Goal: Information Seeking & Learning: Learn about a topic

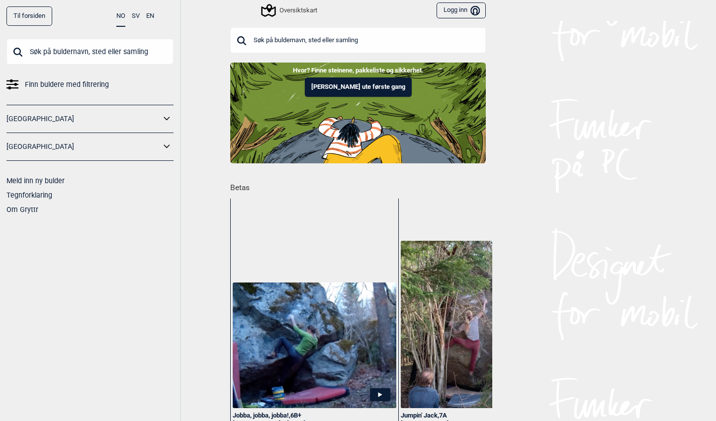
click at [275, 43] on input "text" at bounding box center [357, 40] width 255 height 26
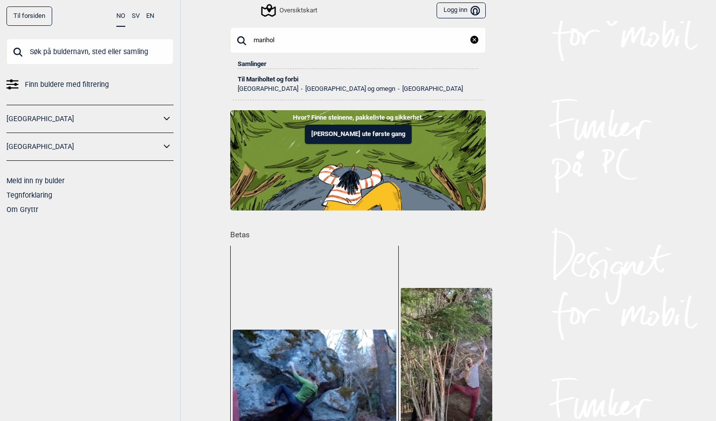
type input "rmarihol"
drag, startPoint x: 273, startPoint y: 56, endPoint x: 271, endPoint y: 82, distance: 25.5
click at [271, 82] on div "Til Mariholtet og forbi" at bounding box center [358, 79] width 241 height 7
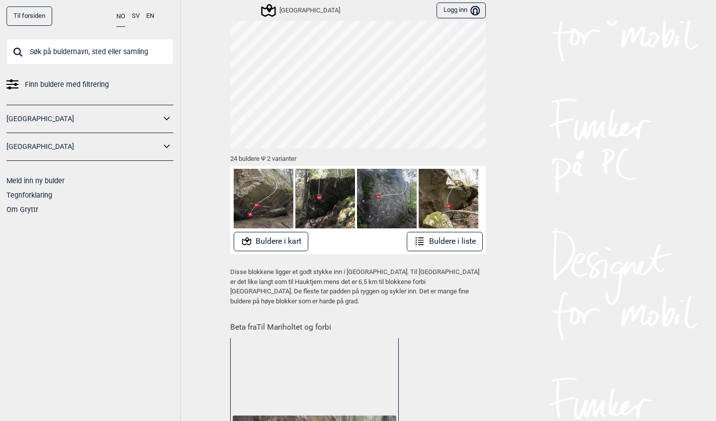
scroll to position [44, 0]
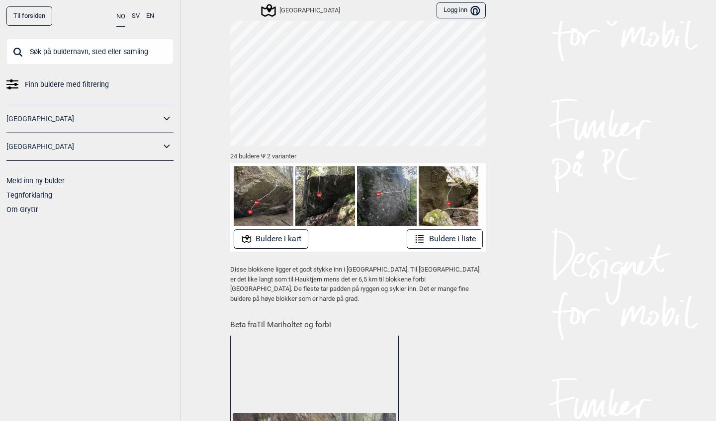
click at [456, 240] on button "Buldere i liste" at bounding box center [445, 239] width 76 height 19
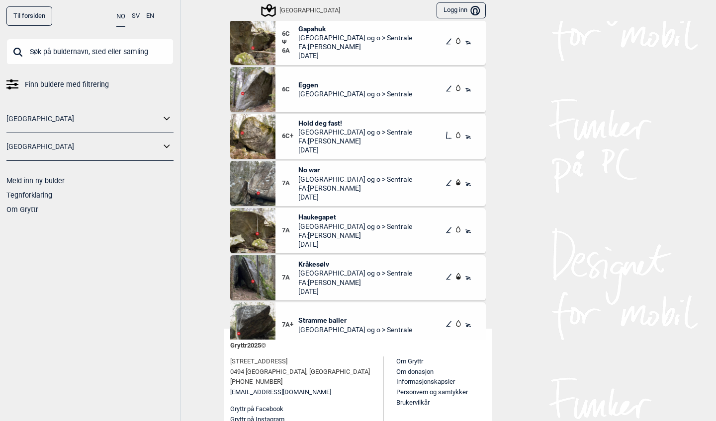
scroll to position [437, 0]
click at [259, 173] on img at bounding box center [252, 183] width 45 height 45
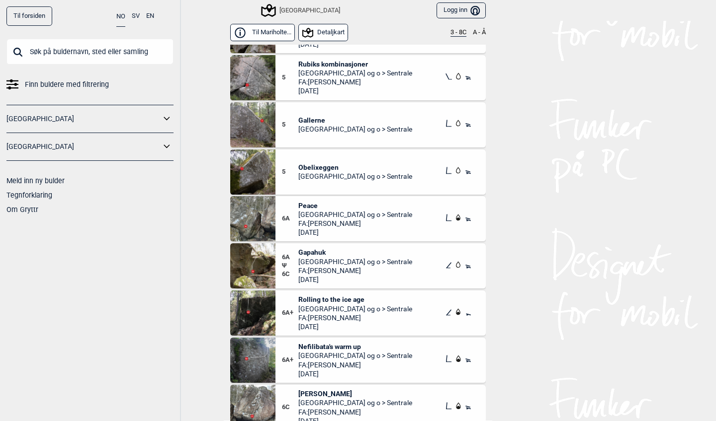
scroll to position [132, 0]
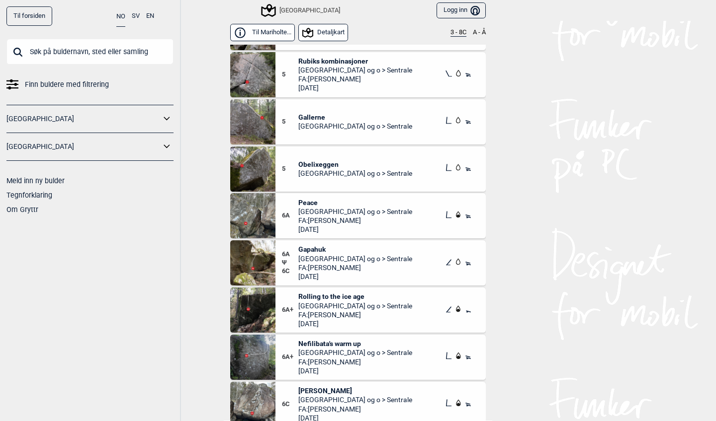
click at [320, 160] on span "Obelixeggen" at bounding box center [355, 164] width 114 height 9
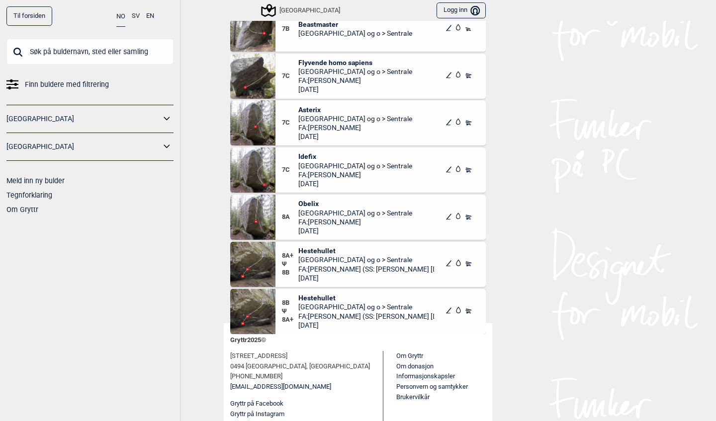
scroll to position [806, 0]
click at [310, 203] on span "Obelix" at bounding box center [355, 203] width 114 height 9
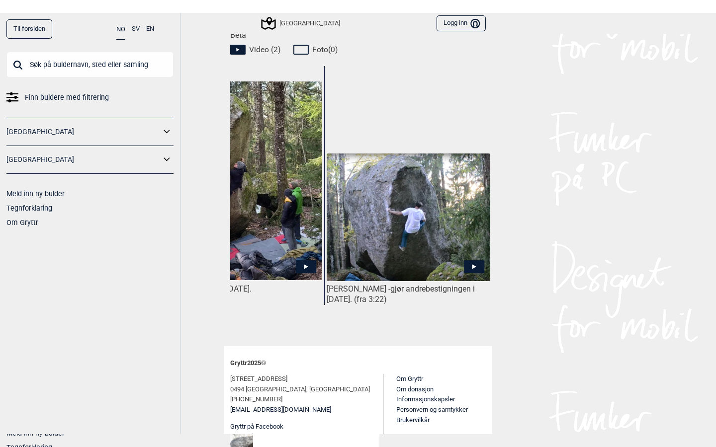
scroll to position [0, 74]
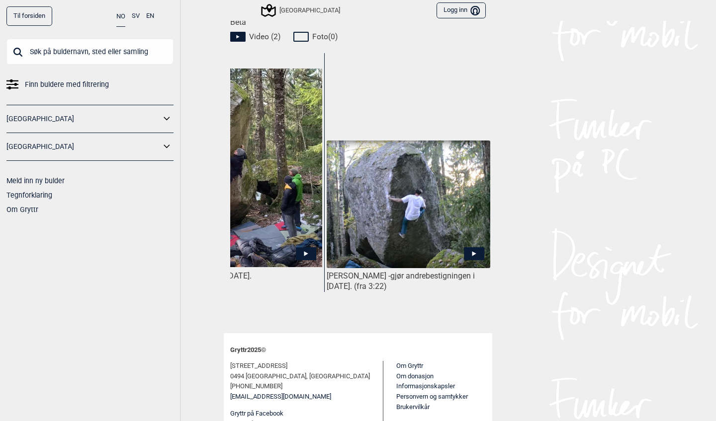
click at [477, 248] on icon at bounding box center [474, 254] width 20 height 13
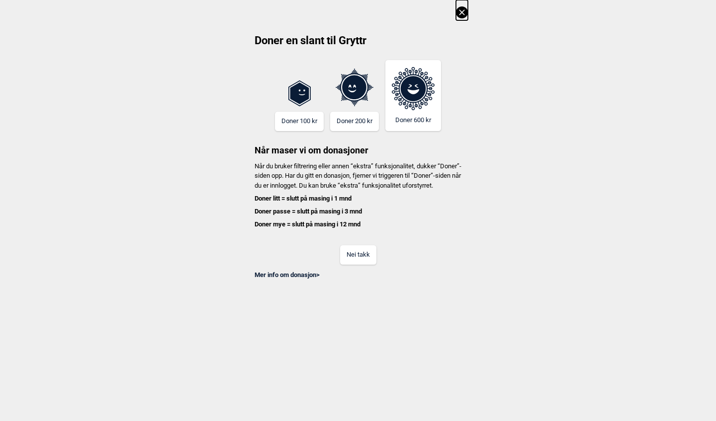
click at [461, 13] on icon at bounding box center [461, 11] width 5 height 5
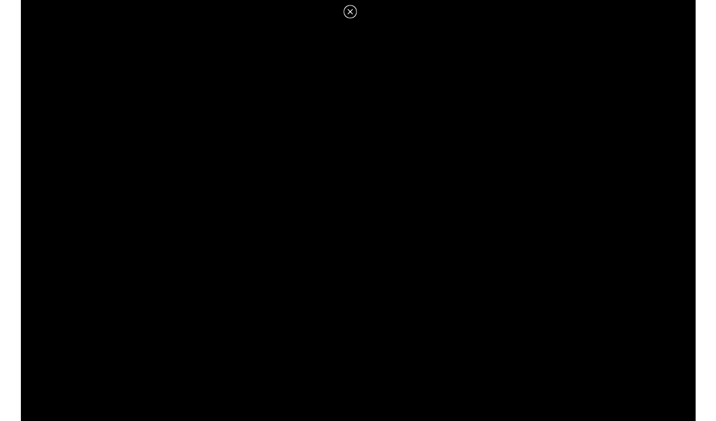
scroll to position [467, 0]
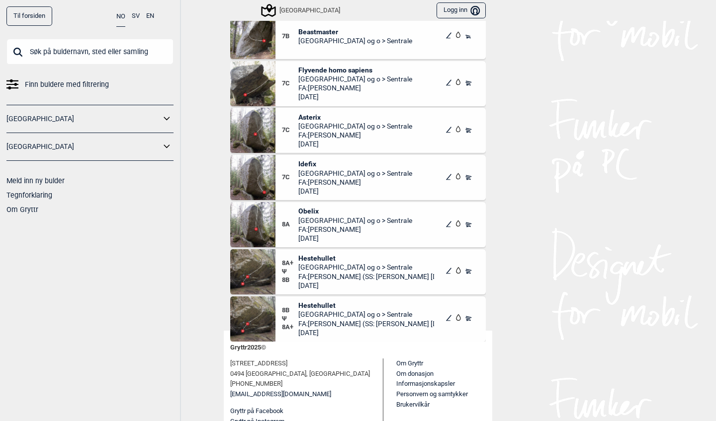
scroll to position [91, 0]
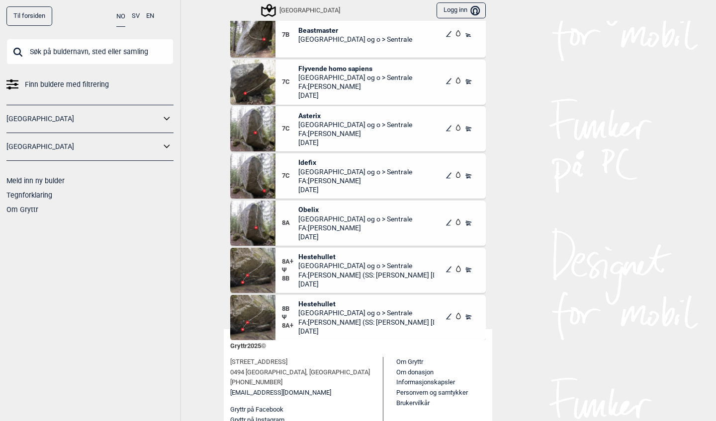
click at [327, 217] on span "[GEOGRAPHIC_DATA] og o > Sentrale" at bounding box center [355, 219] width 114 height 9
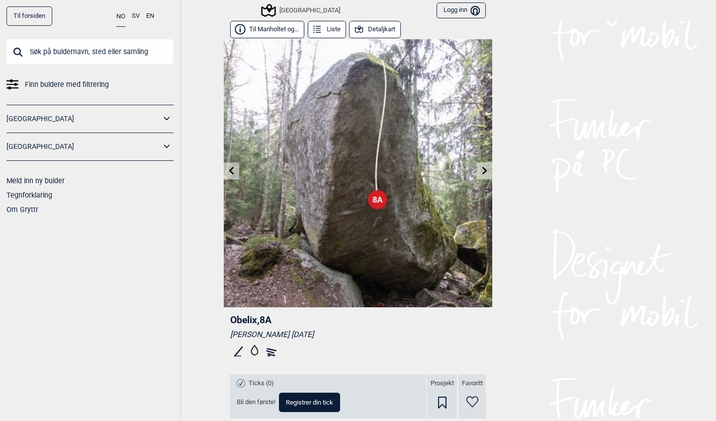
click at [232, 175] on link at bounding box center [231, 171] width 15 height 16
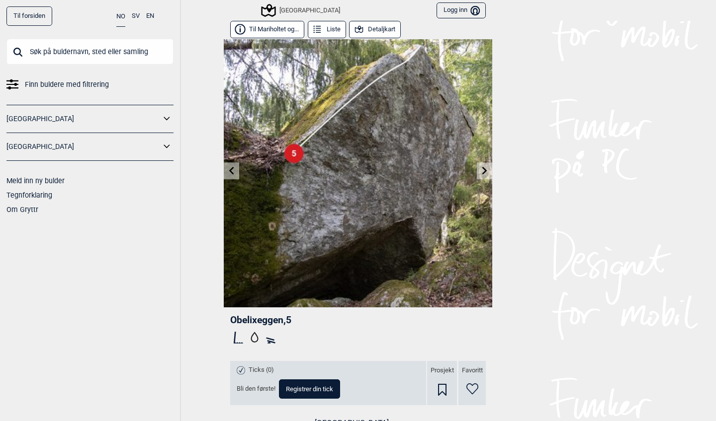
click at [481, 168] on icon at bounding box center [485, 171] width 8 height 8
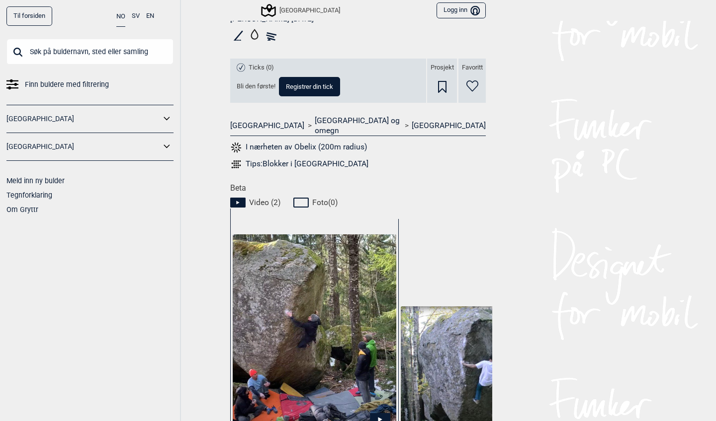
scroll to position [319, 0]
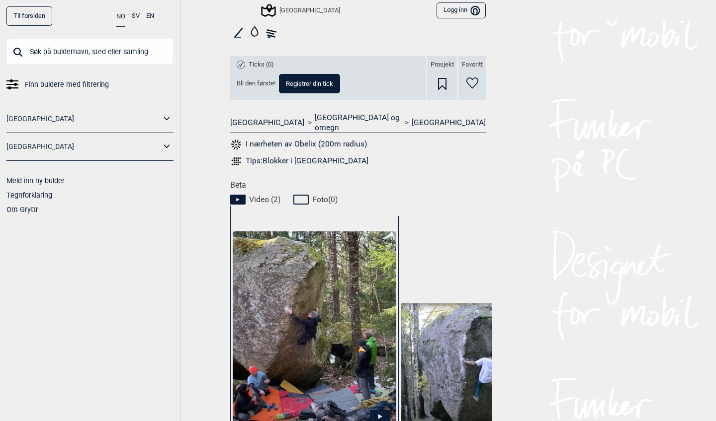
click at [321, 308] on img at bounding box center [315, 331] width 164 height 199
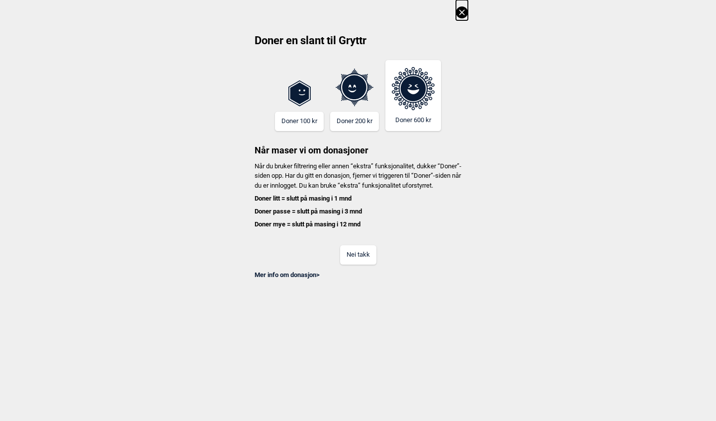
click at [461, 8] on icon at bounding box center [462, 12] width 12 height 12
